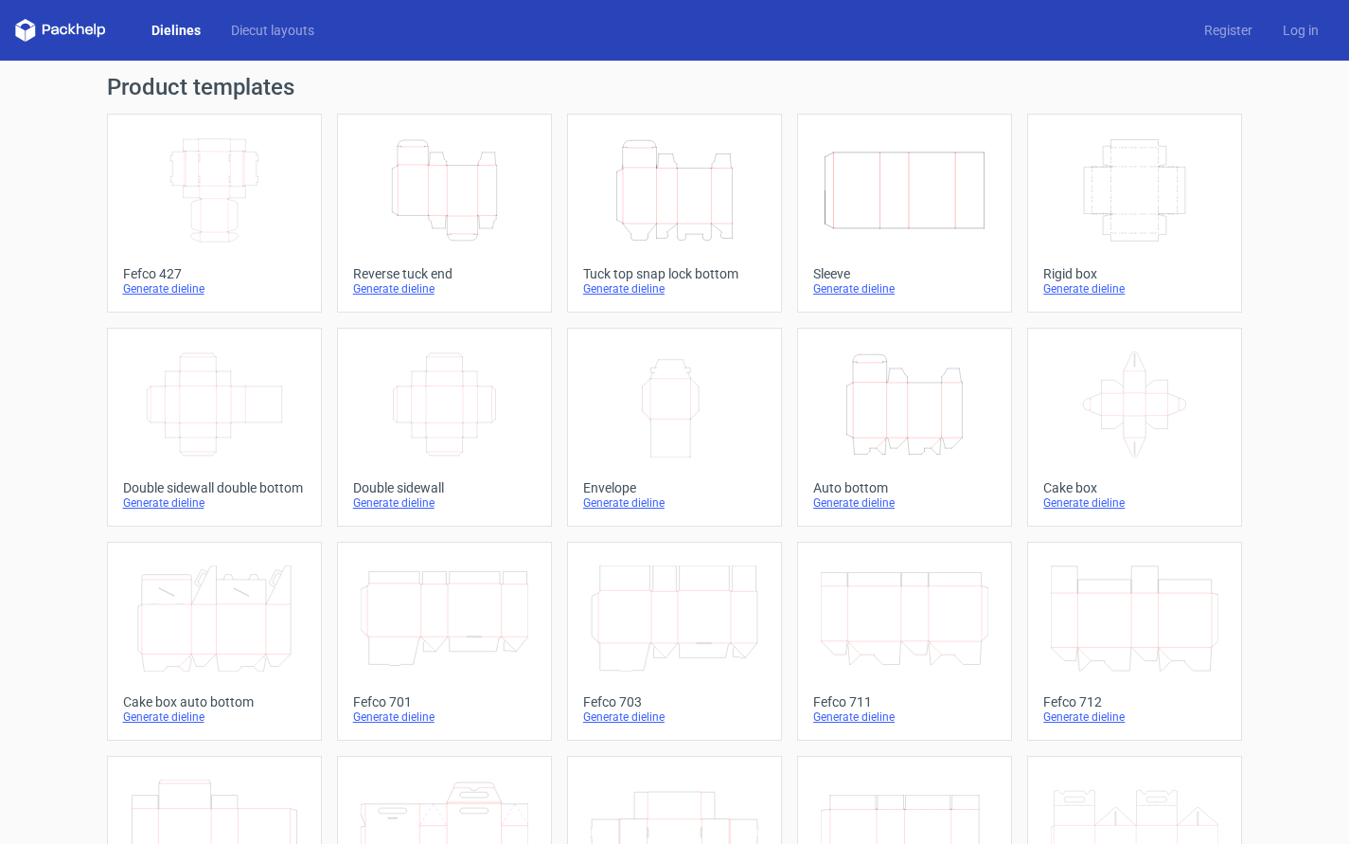
click at [665, 210] on icon "Height Depth Width" at bounding box center [675, 190] width 168 height 106
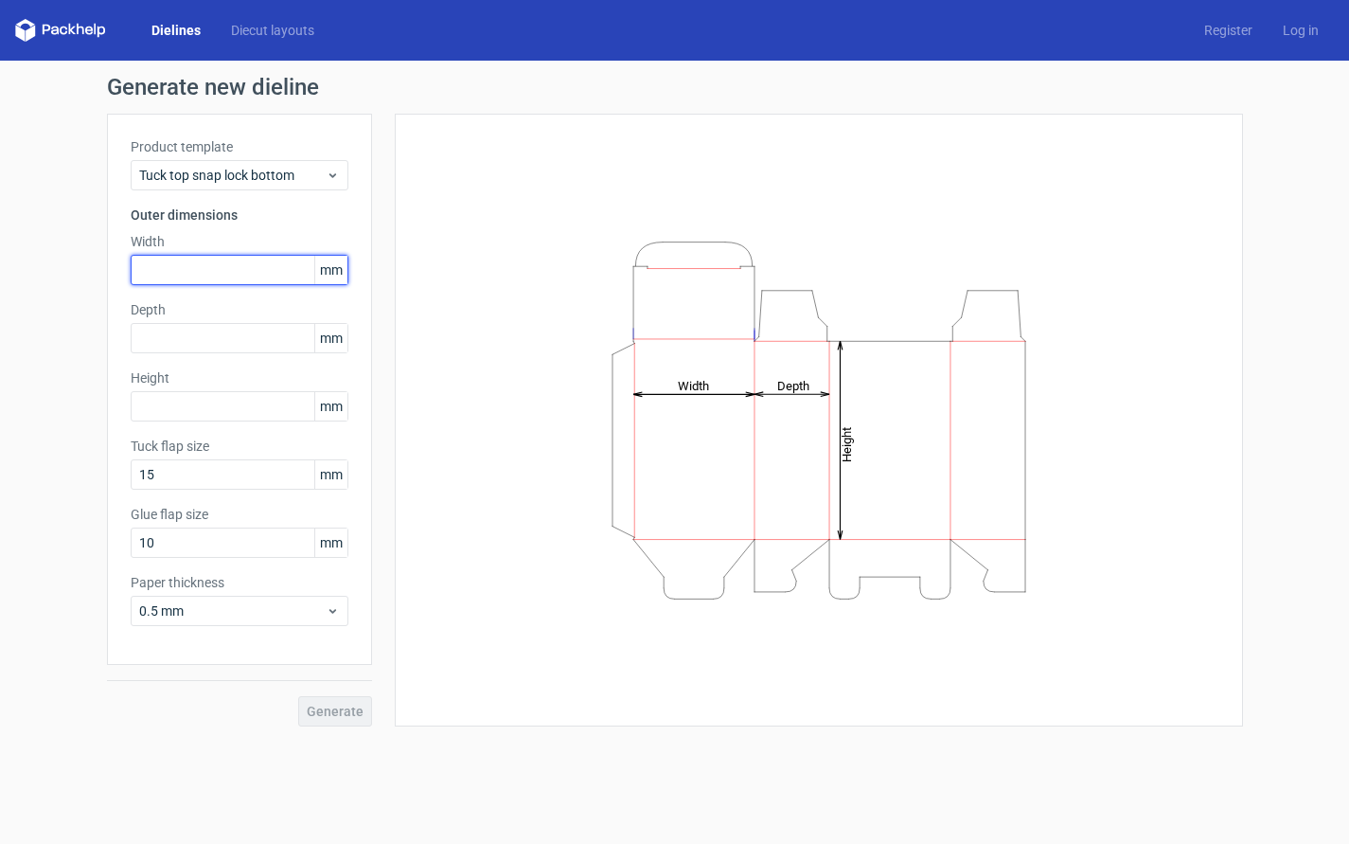
click at [240, 271] on input "text" at bounding box center [240, 270] width 218 height 30
type input "310"
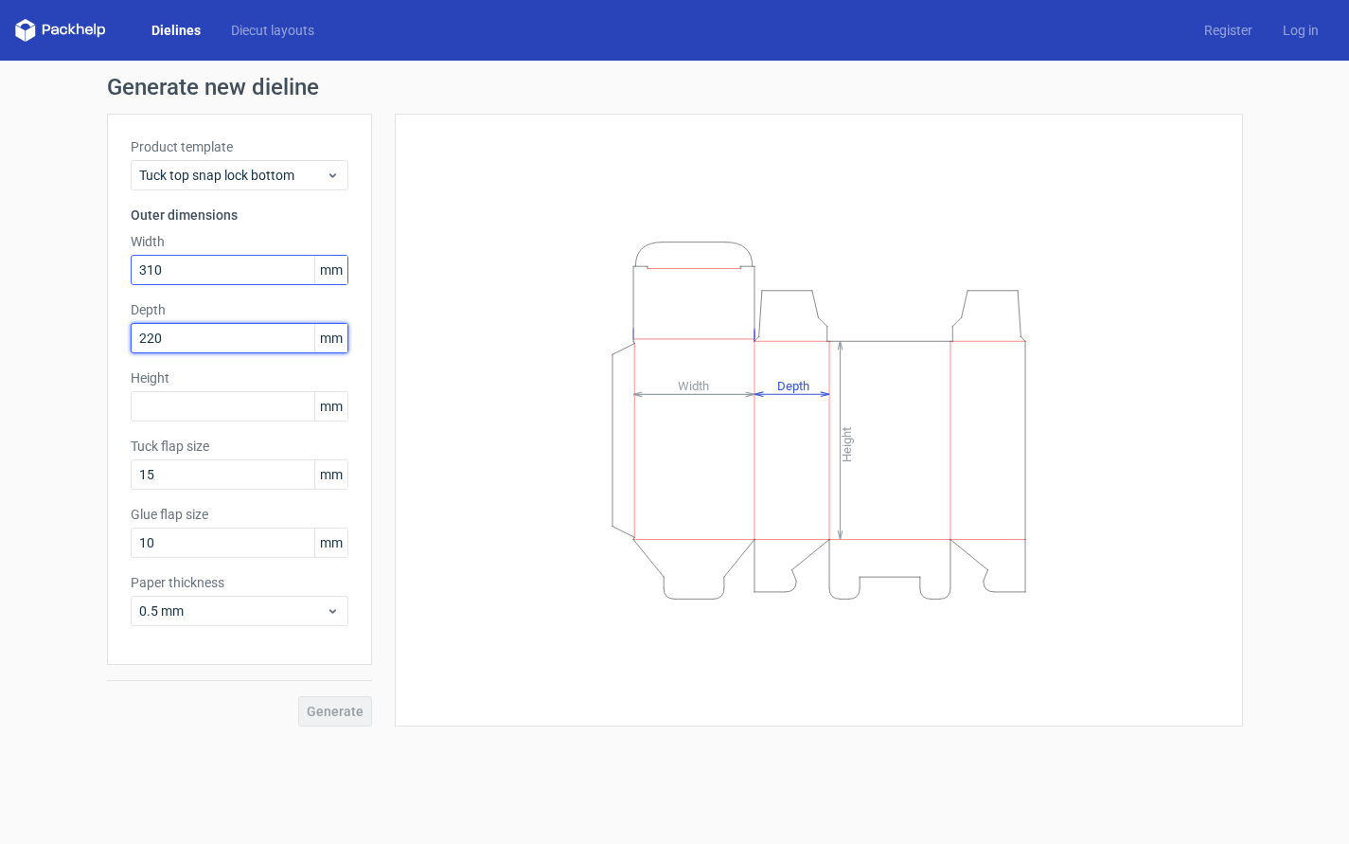
type input "220"
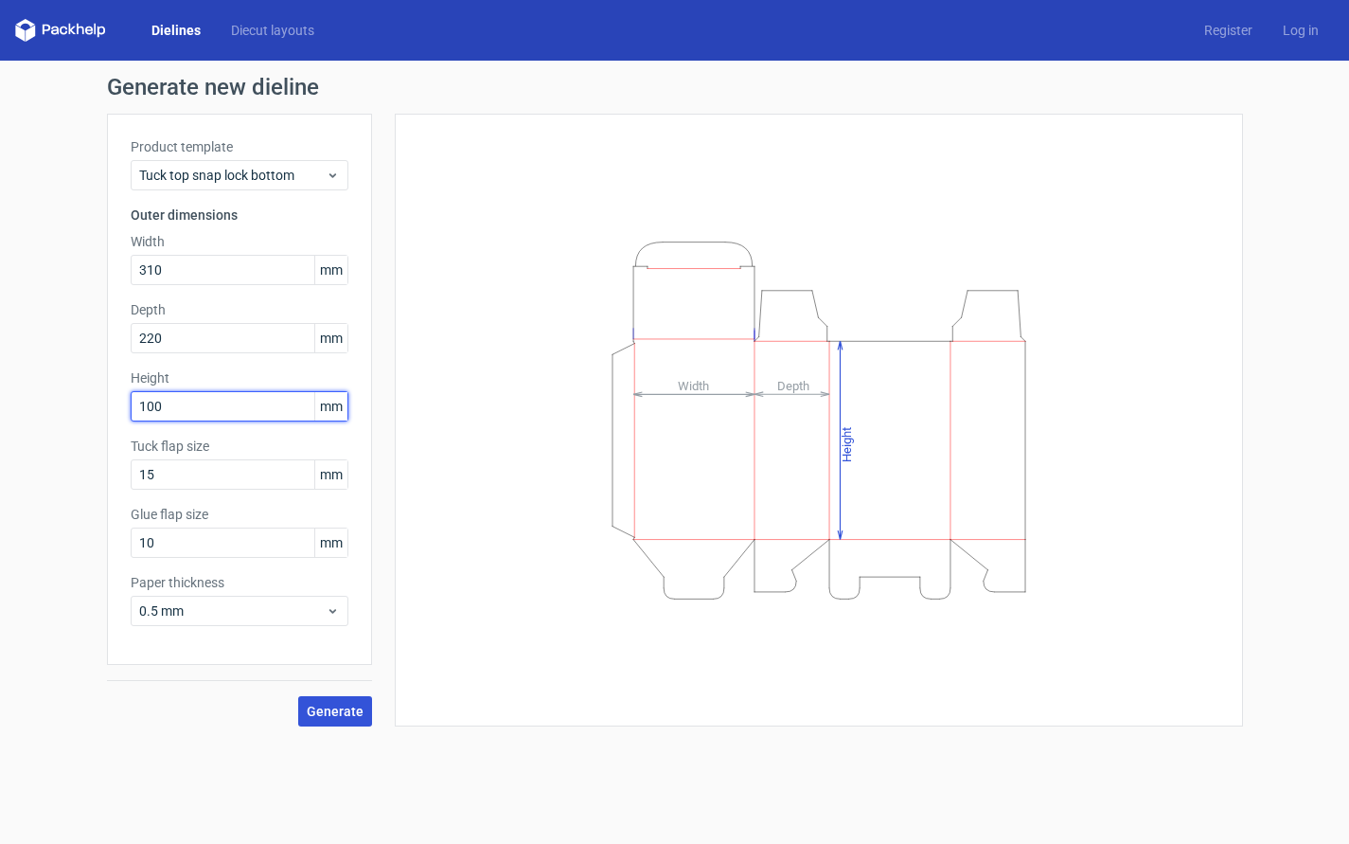
type input "100"
click at [340, 705] on span "Generate" at bounding box center [335, 710] width 57 height 13
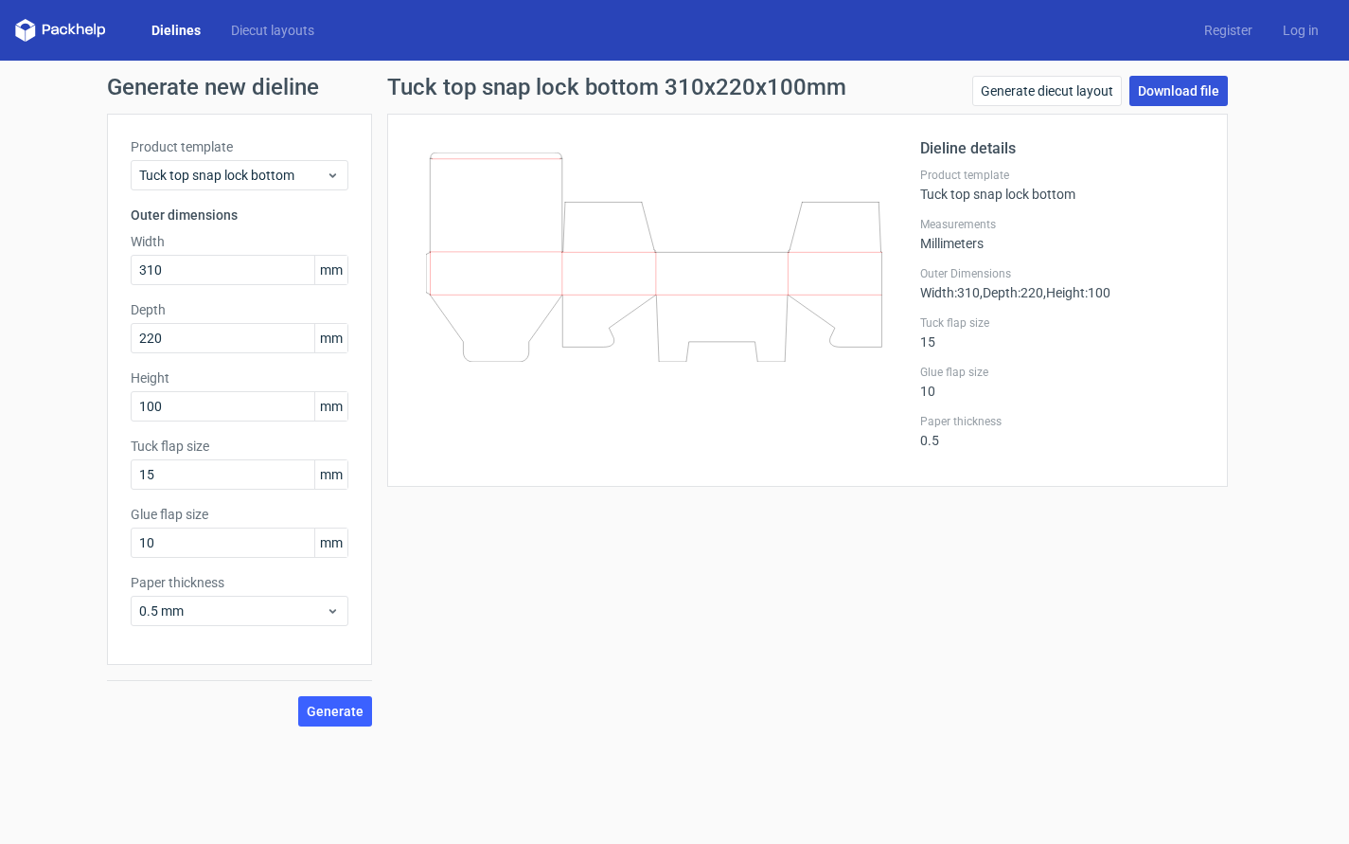
click at [1186, 96] on link "Download file" at bounding box center [1179, 91] width 98 height 30
click at [192, 271] on input "310" at bounding box center [240, 270] width 218 height 30
type input "100"
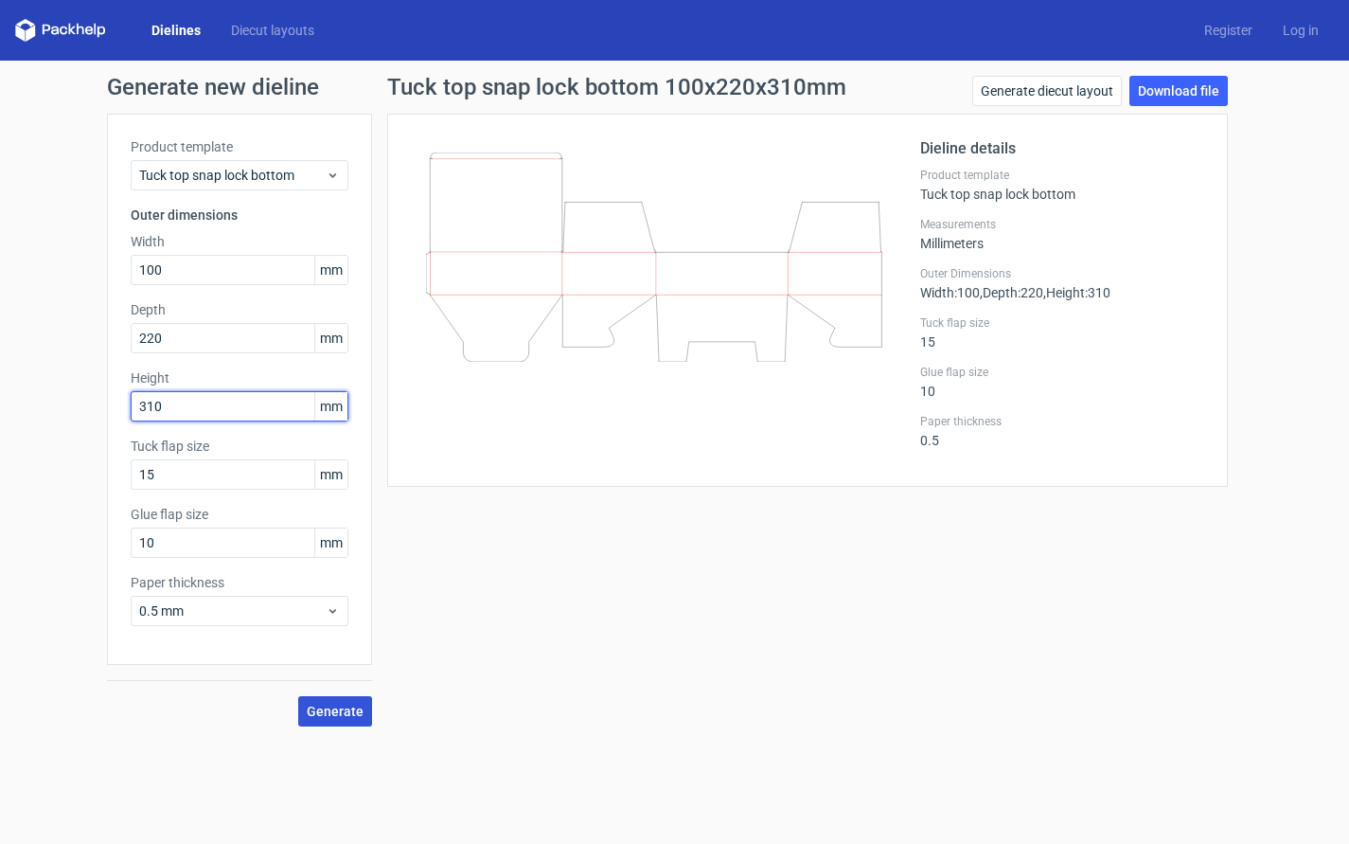
type input "310"
click at [342, 718] on span "Generate" at bounding box center [335, 710] width 57 height 13
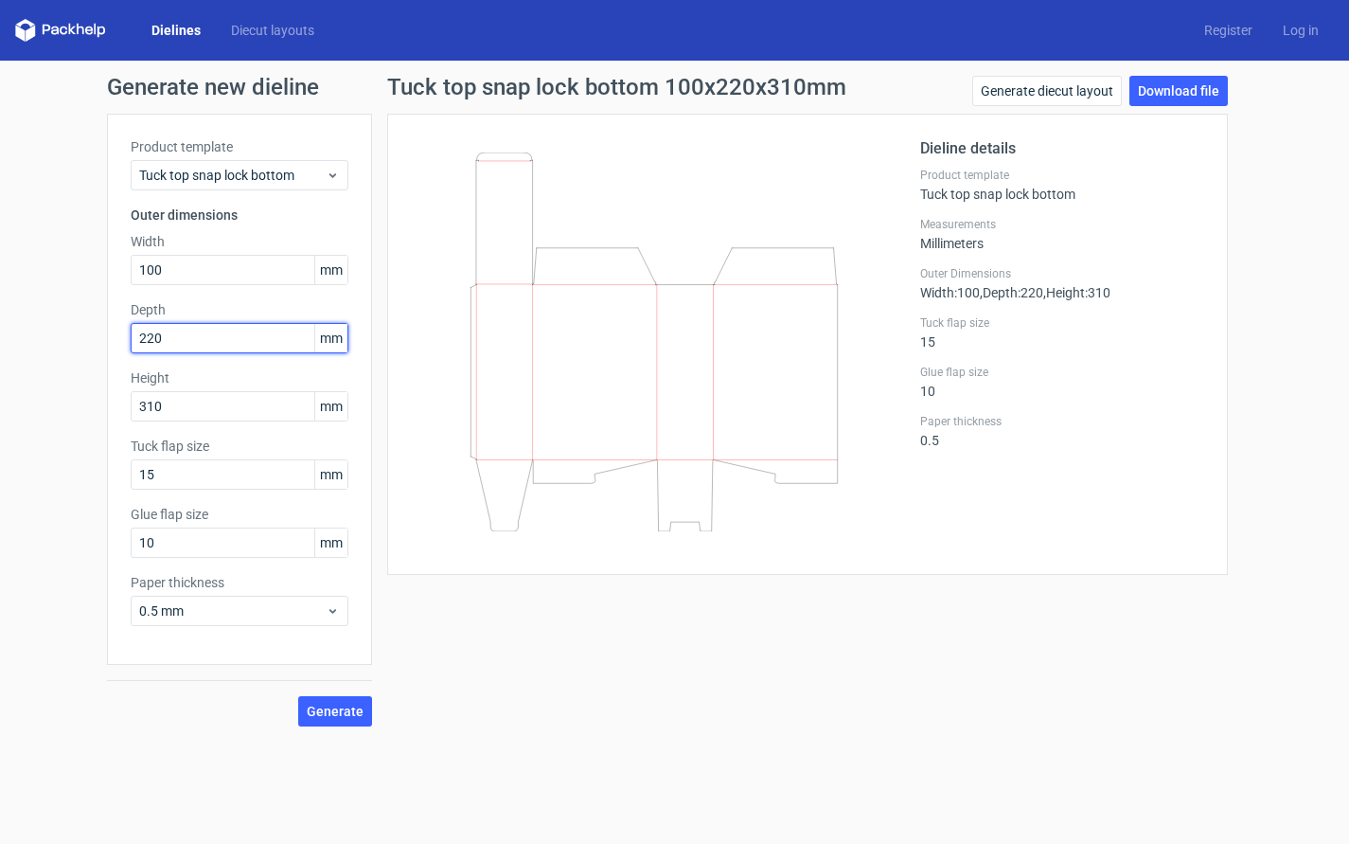
click at [207, 342] on input "220" at bounding box center [240, 338] width 218 height 30
type input "310"
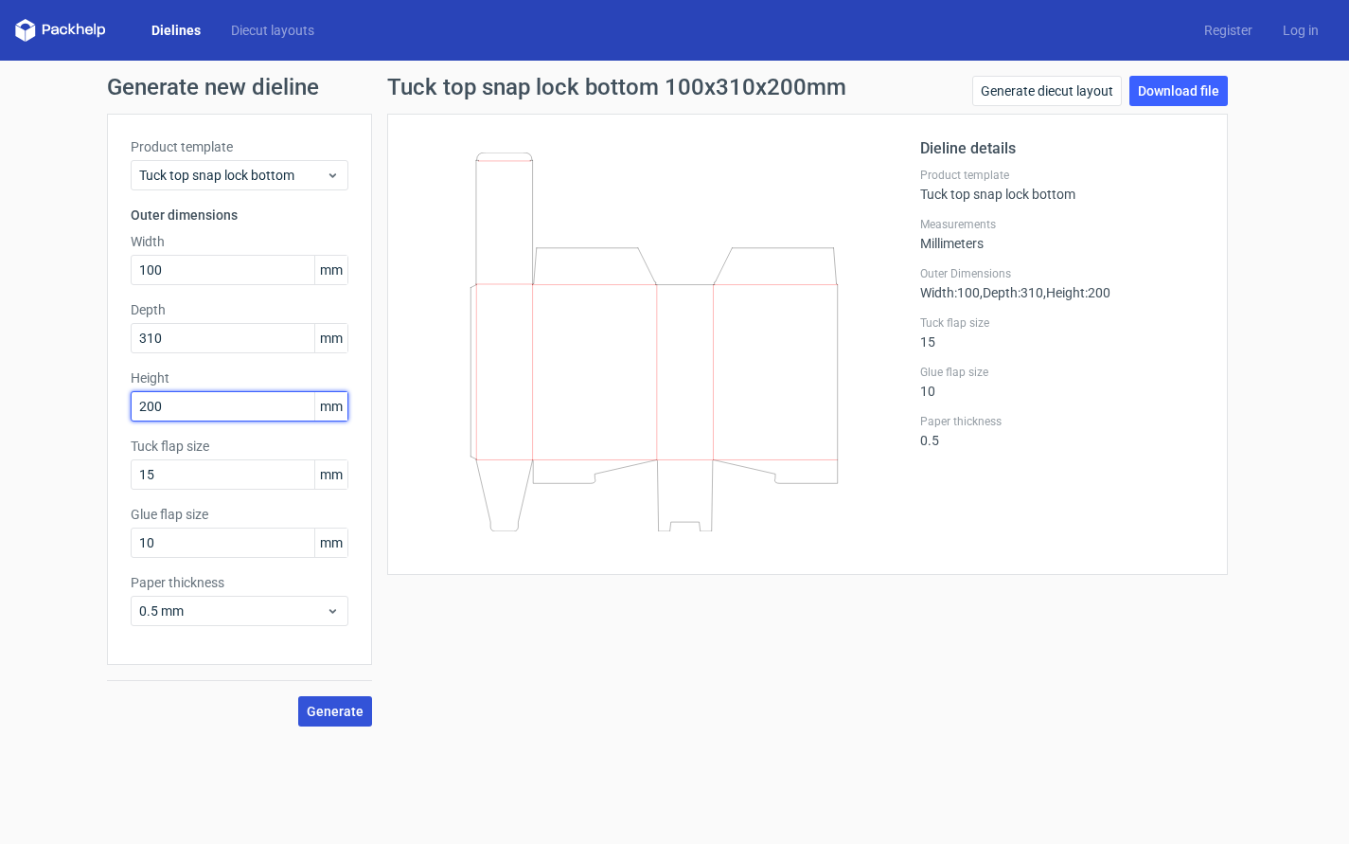
type input "200"
click at [336, 705] on span "Generate" at bounding box center [335, 710] width 57 height 13
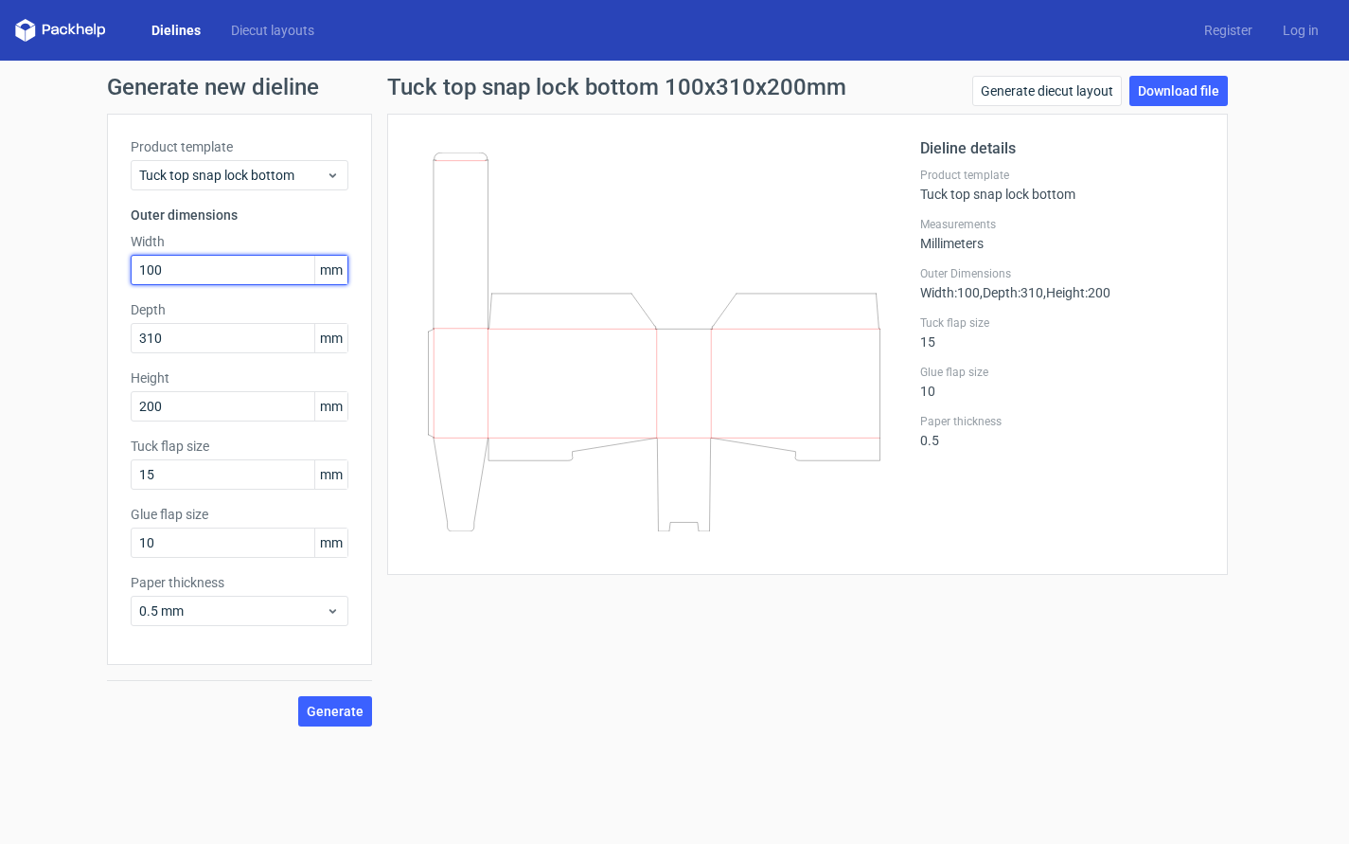
click at [211, 270] on input "100" at bounding box center [240, 270] width 218 height 30
type input "310"
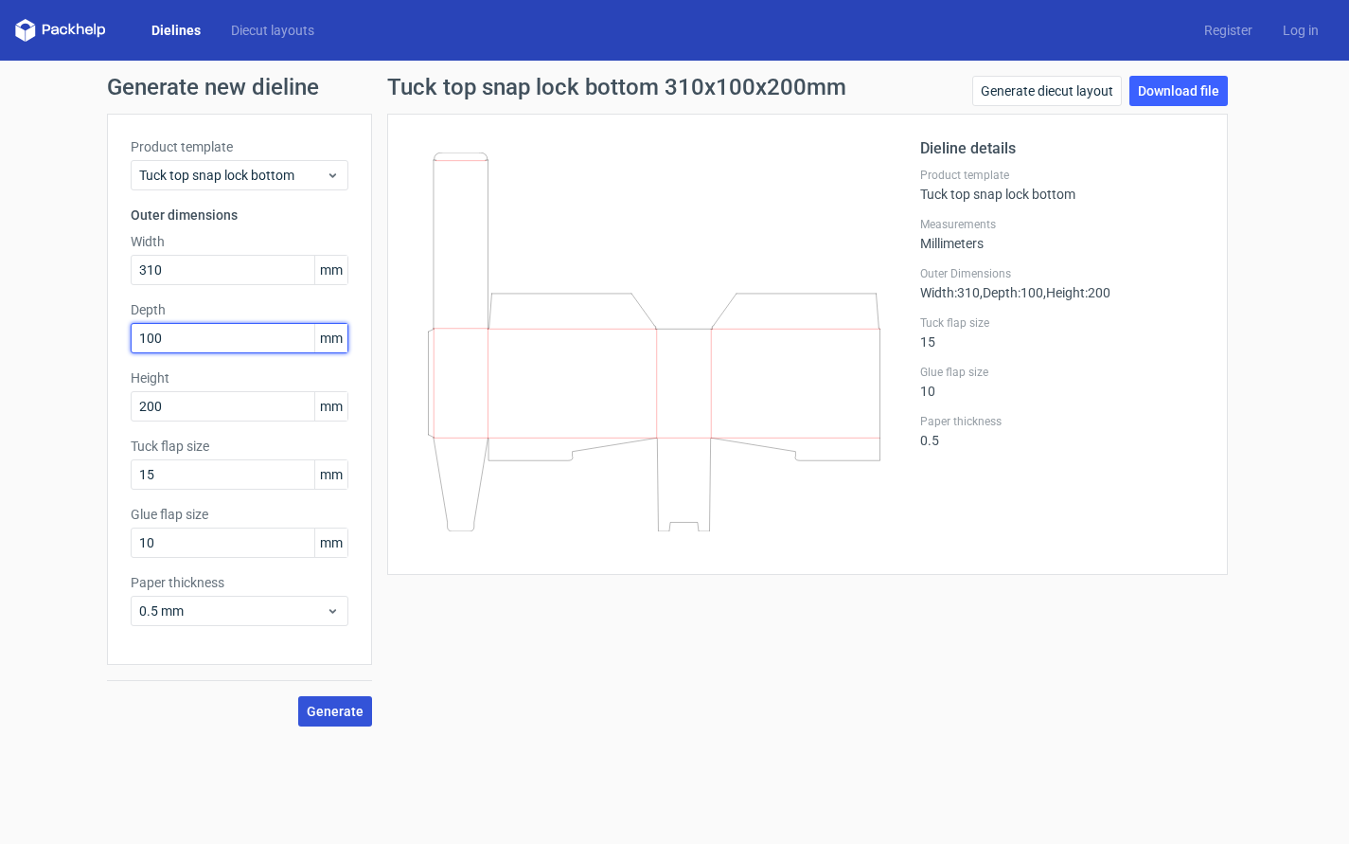
type input "100"
click at [346, 711] on span "Generate" at bounding box center [335, 710] width 57 height 13
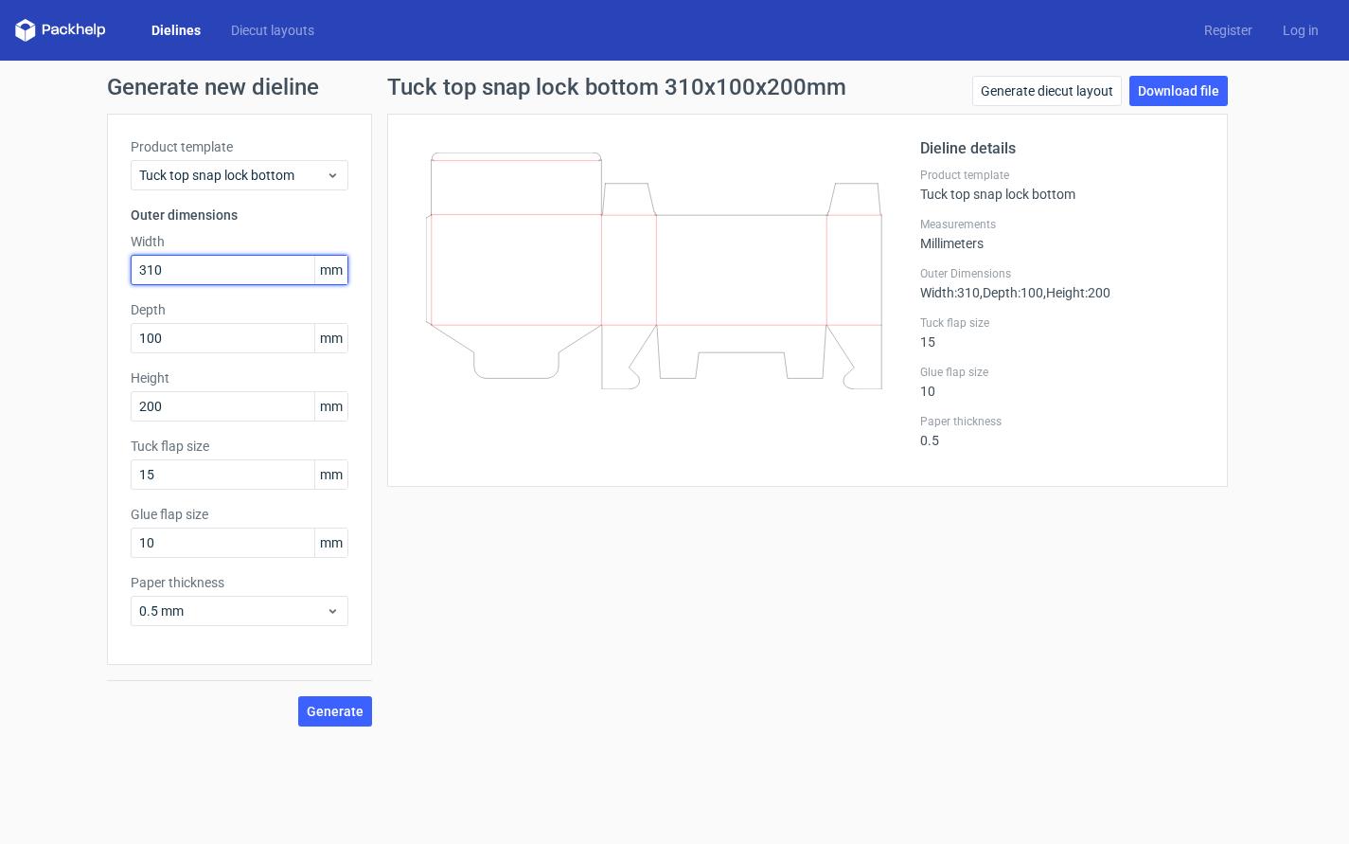
click at [202, 270] on input "310" at bounding box center [240, 270] width 218 height 30
type input "220"
type input "310"
drag, startPoint x: 253, startPoint y: 357, endPoint x: 266, endPoint y: 387, distance: 33.1
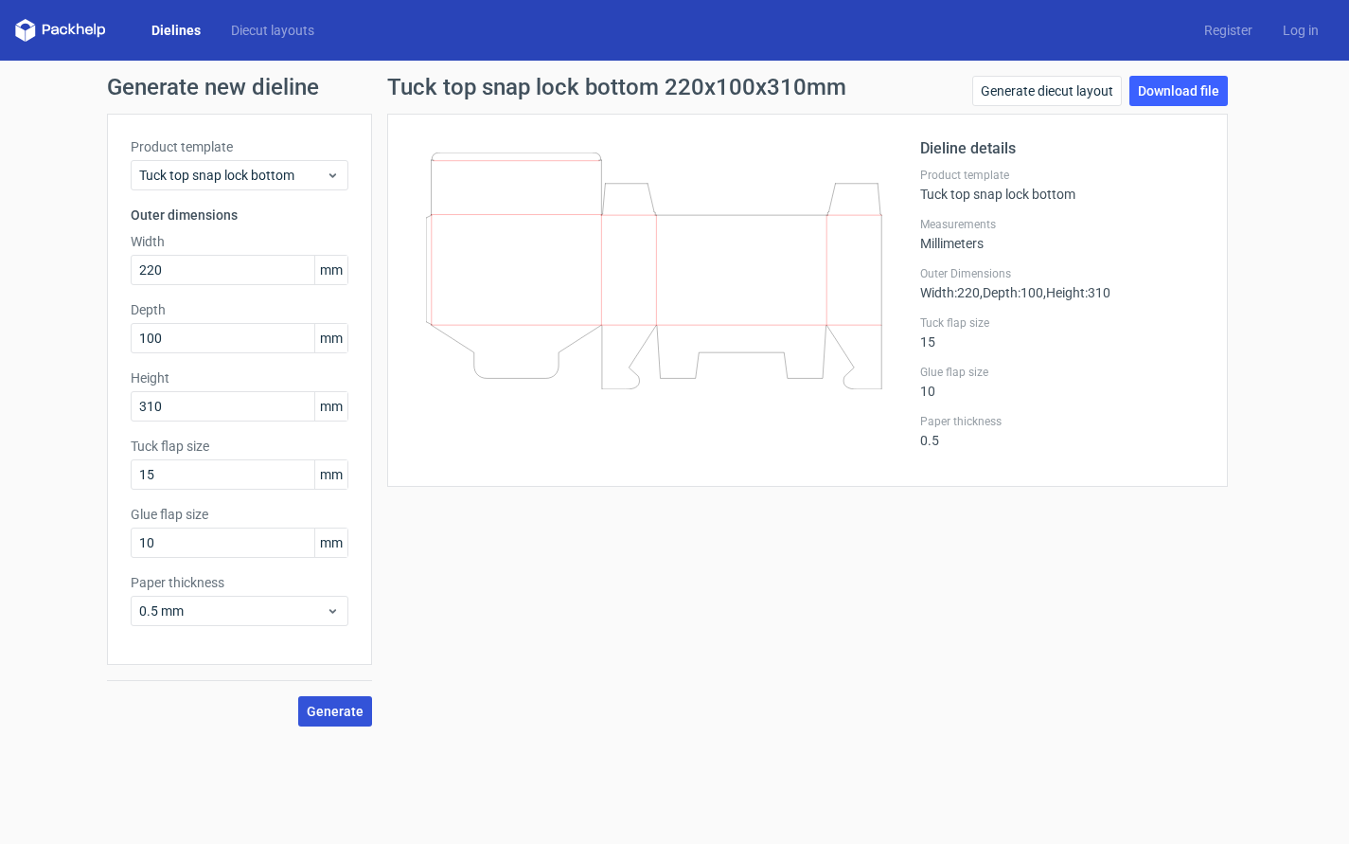
drag, startPoint x: 266, startPoint y: 387, endPoint x: 351, endPoint y: 711, distance: 334.8
click at [351, 711] on span "Generate" at bounding box center [335, 710] width 57 height 13
click at [338, 707] on circle at bounding box center [335, 710] width 24 height 24
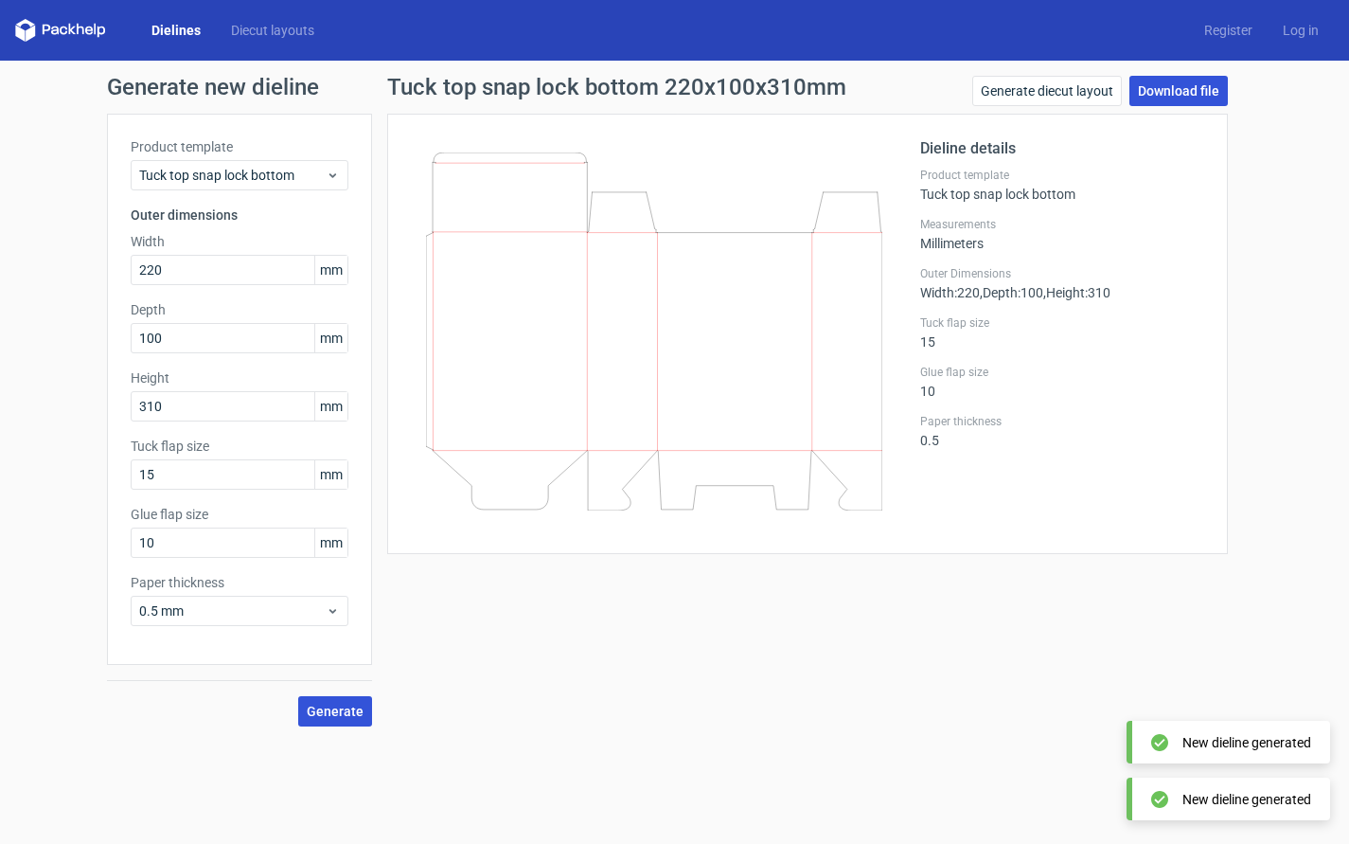
click at [1166, 97] on link "Download file" at bounding box center [1179, 91] width 98 height 30
